Goal: Answer question/provide support: Answer question/provide support

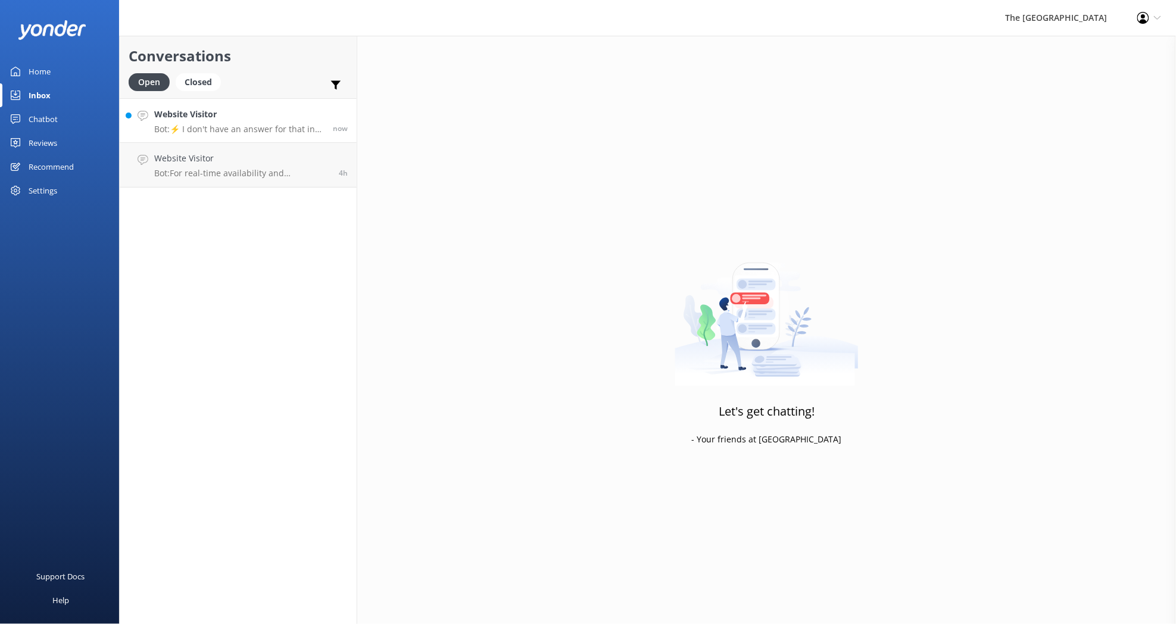
click at [222, 126] on p "Bot: ⚡ I don't have an answer for that in my knowledge base. Please try and rep…" at bounding box center [239, 129] width 170 height 11
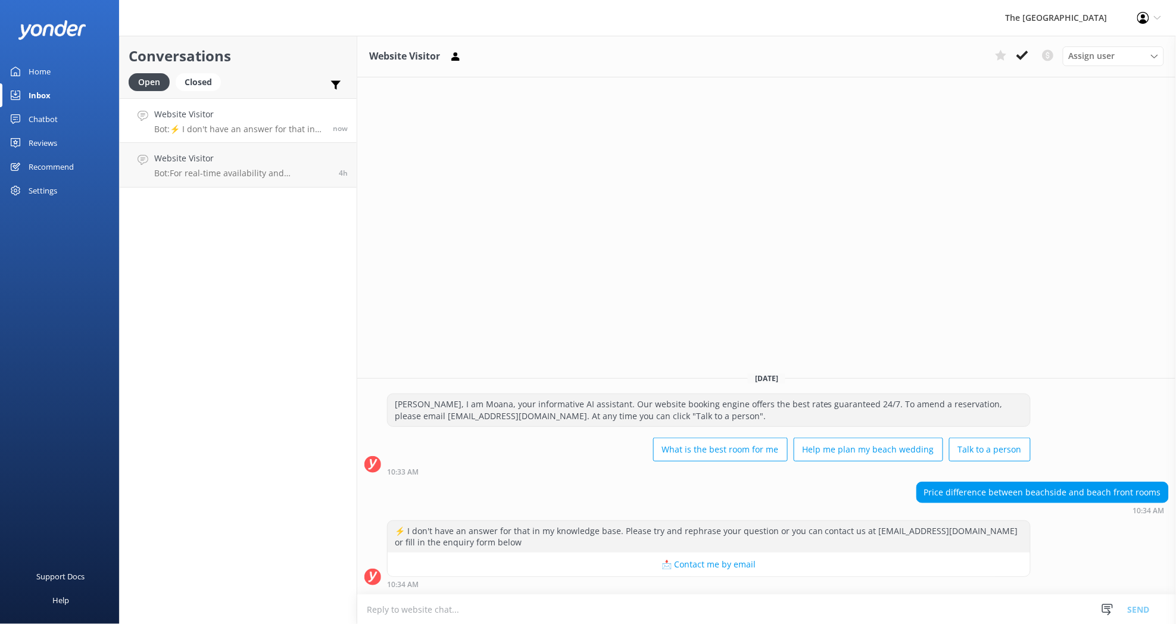
click at [218, 128] on p "Bot: ⚡ I don't have an answer for that in my knowledge base. Please try and rep…" at bounding box center [239, 129] width 170 height 11
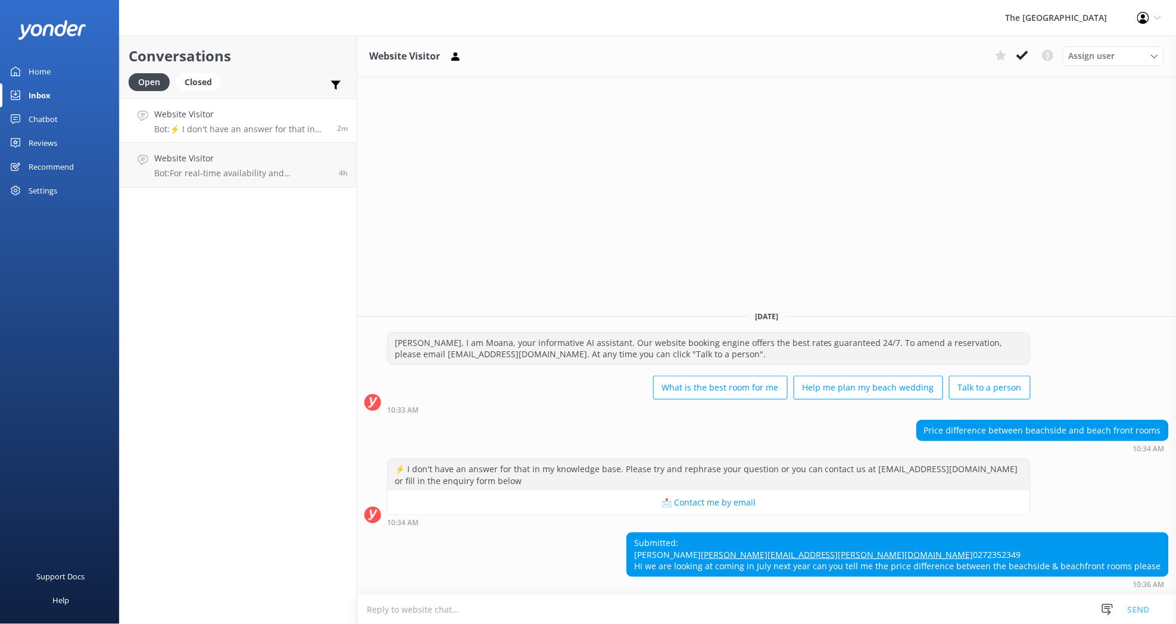
click at [463, 610] on textarea at bounding box center [766, 609] width 819 height 29
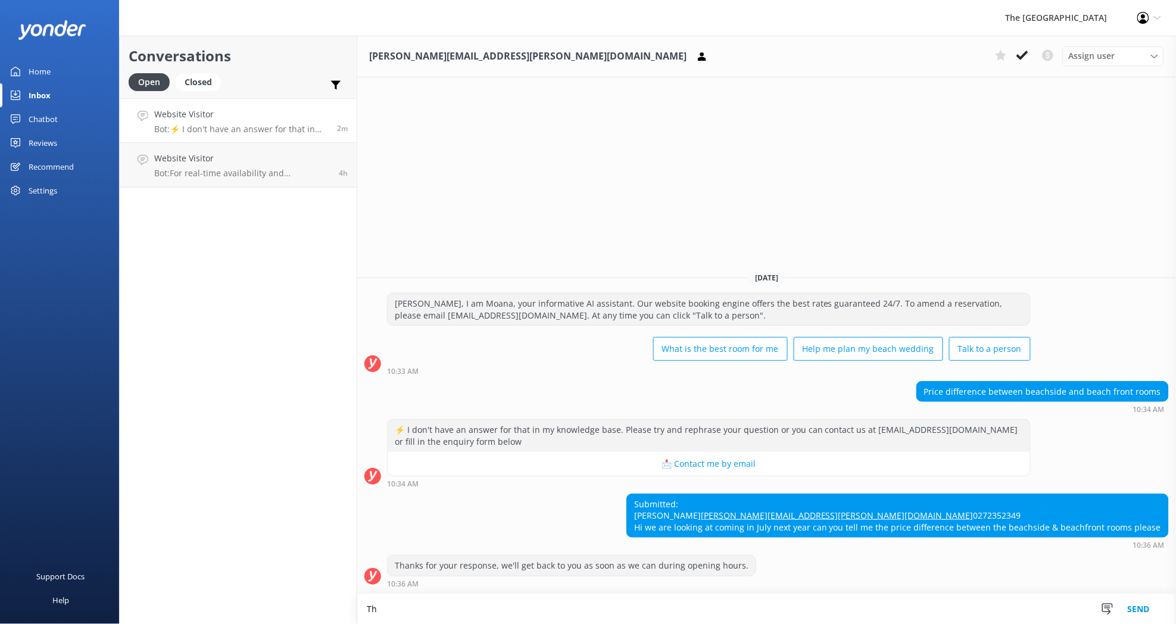
type textarea "T"
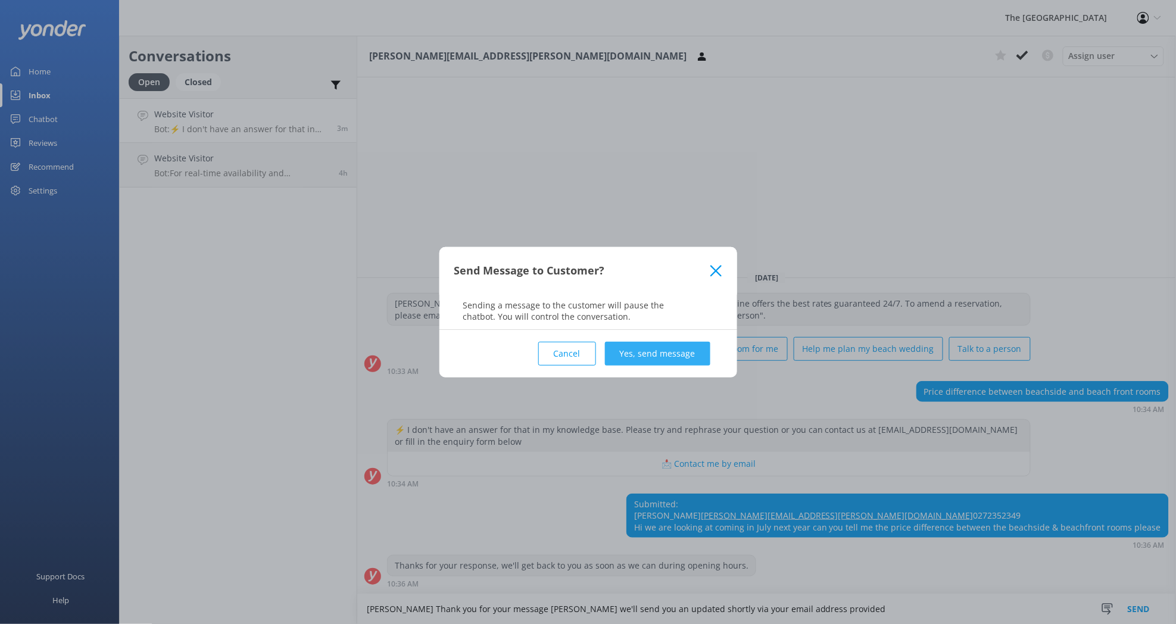
type textarea "[PERSON_NAME] Thank you for your message [PERSON_NAME] we'll send you an update…"
click at [653, 350] on button "Yes, send message" at bounding box center [657, 354] width 105 height 24
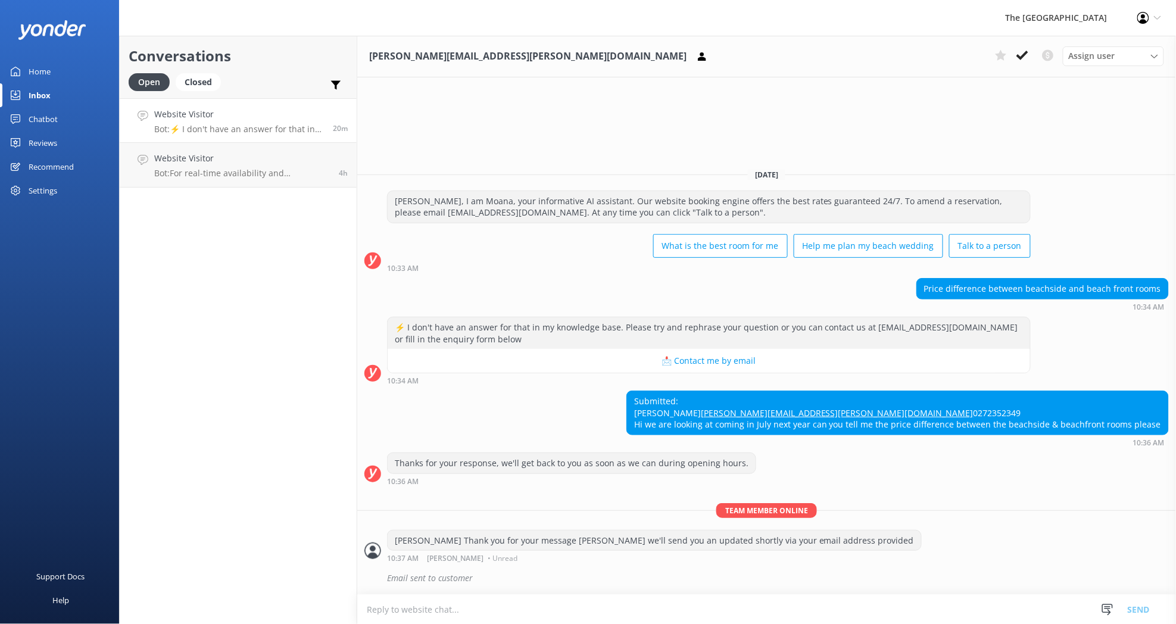
click at [315, 126] on p "Bot: ⚡ I don't have an answer for that in my knowledge base. Please try and rep…" at bounding box center [239, 129] width 170 height 11
click at [1021, 50] on icon at bounding box center [1023, 55] width 12 height 12
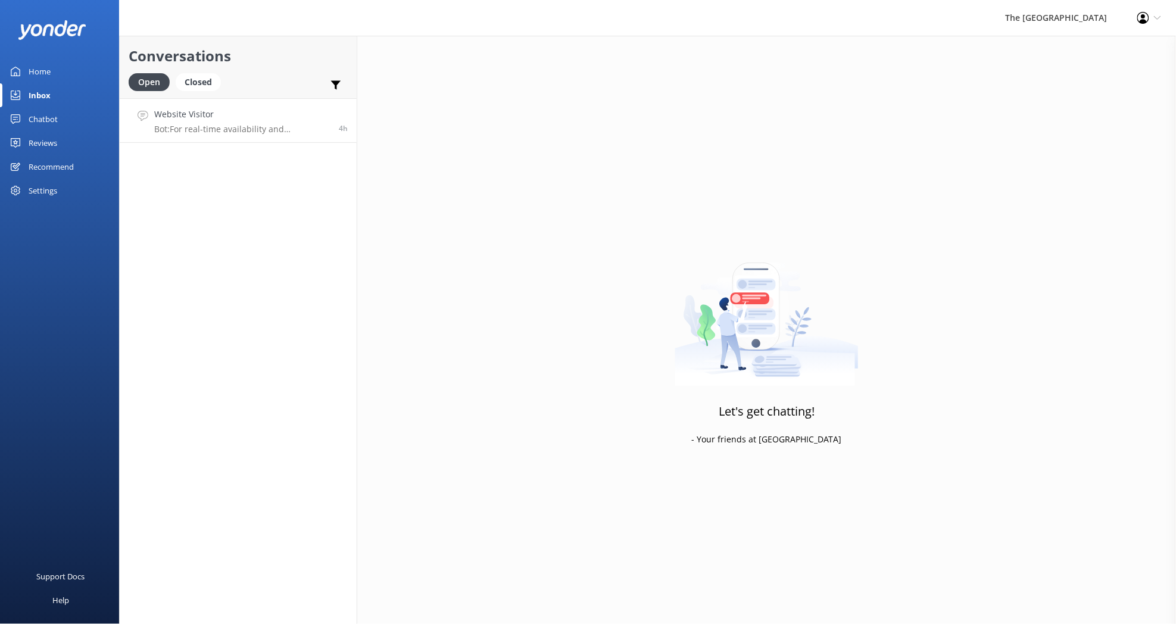
click at [304, 133] on p "Bot: For real-time availability and accommodation bookings, please visit [URL][…" at bounding box center [242, 129] width 176 height 11
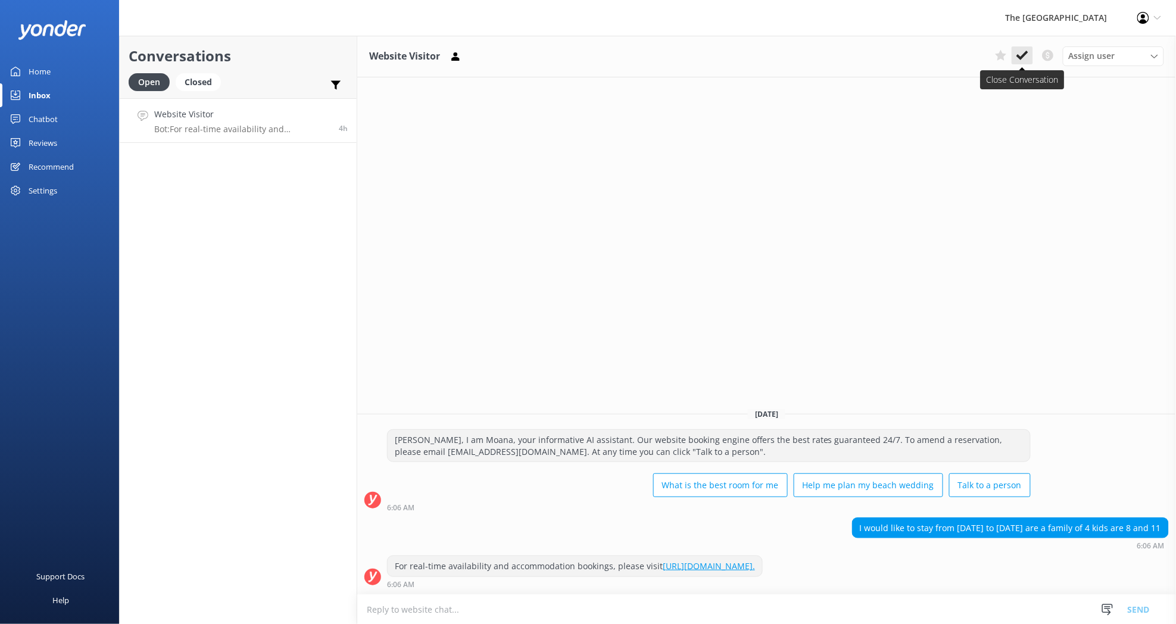
click at [1023, 52] on icon at bounding box center [1023, 55] width 12 height 12
